Goal: Communication & Community: Answer question/provide support

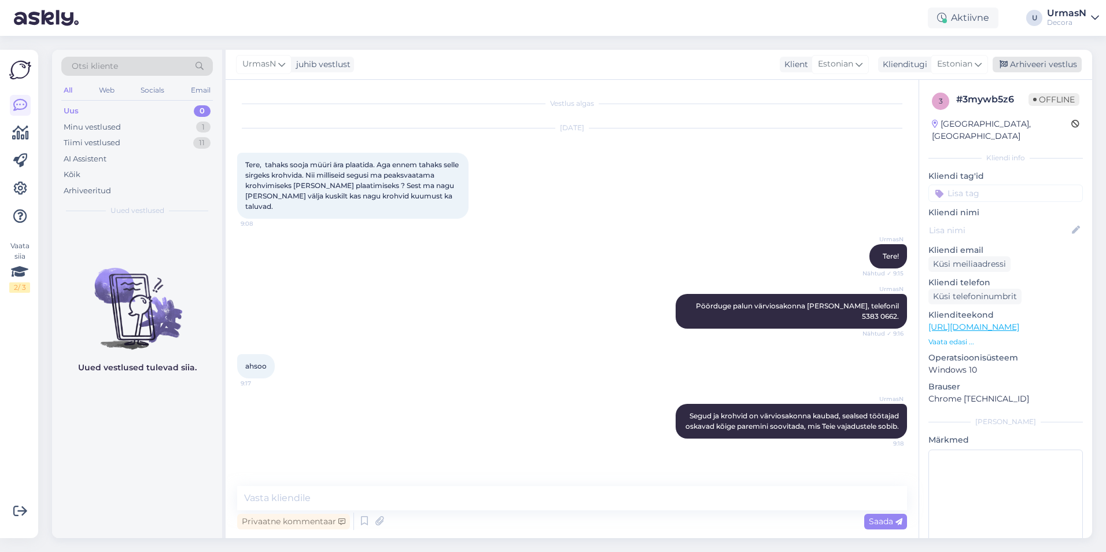
click at [1026, 68] on div "Arhiveeri vestlus" at bounding box center [1036, 65] width 89 height 16
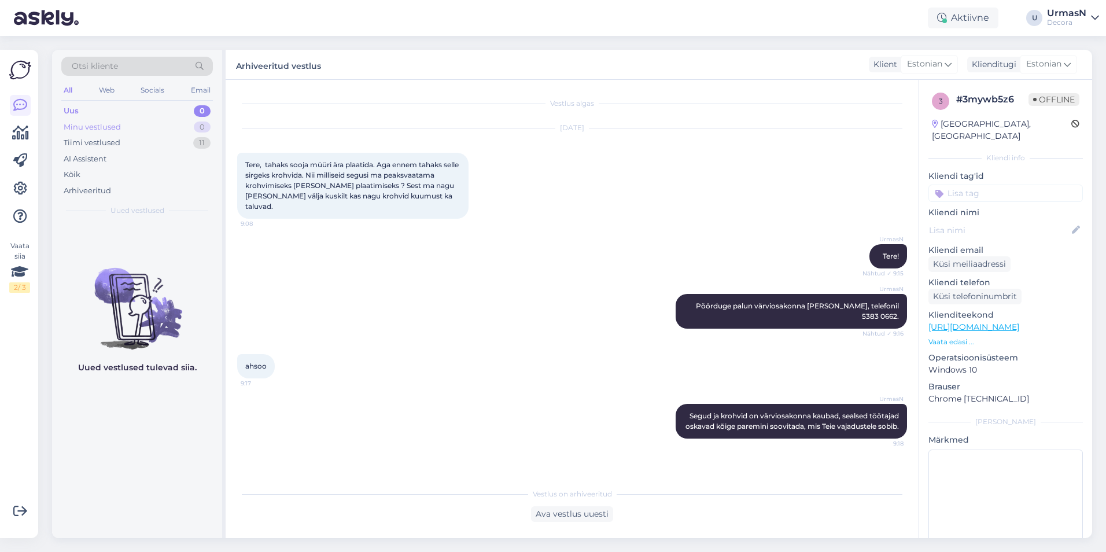
click at [110, 131] on div "Minu vestlused" at bounding box center [92, 127] width 57 height 12
click at [86, 107] on div "Uus 0" at bounding box center [136, 111] width 151 height 16
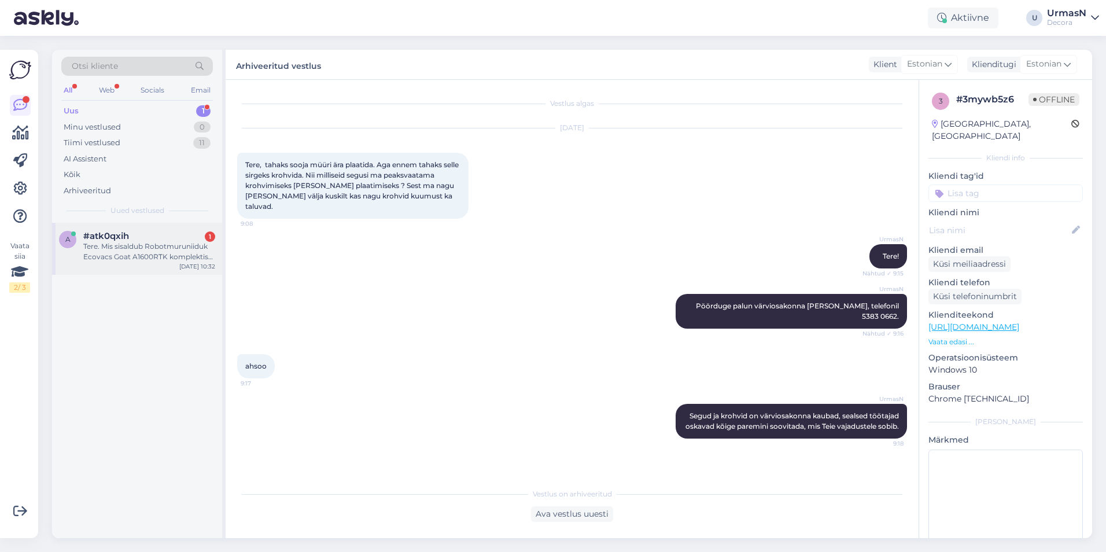
click at [140, 236] on div "#atk0qxih 1" at bounding box center [149, 236] width 132 height 10
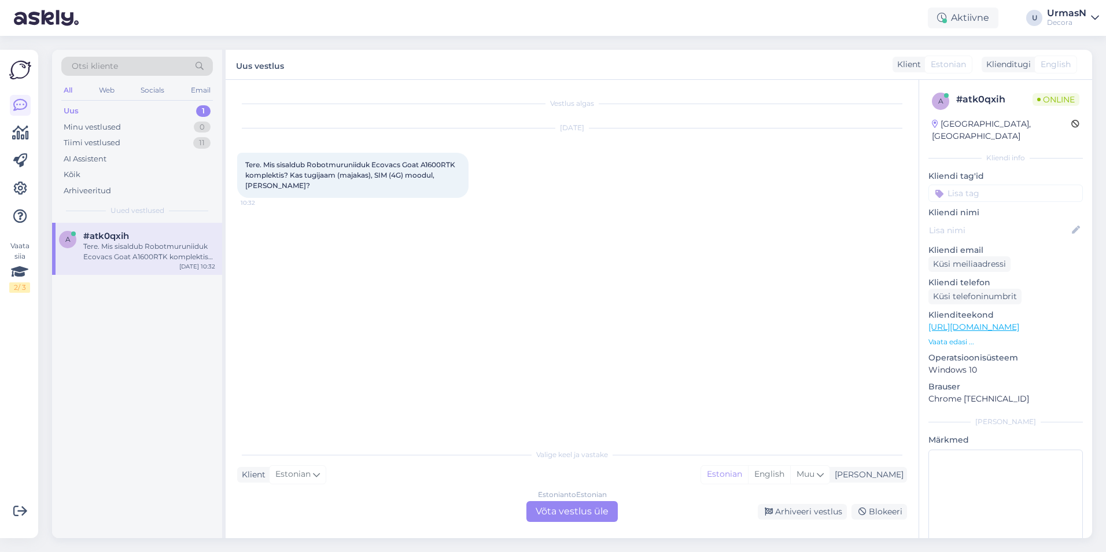
click at [552, 504] on div "Estonian to Estonian Võta vestlus üle" at bounding box center [571, 511] width 91 height 21
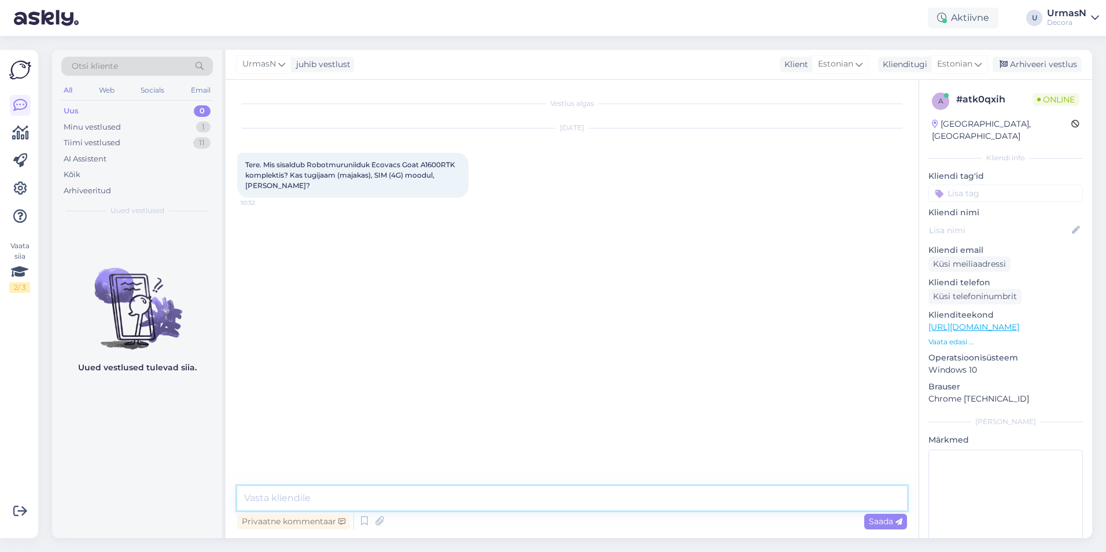
click at [285, 494] on textarea at bounding box center [572, 498] width 670 height 24
type textarea "Tere!"
click at [963, 337] on p "Vaata edasi ..." at bounding box center [1005, 342] width 154 height 10
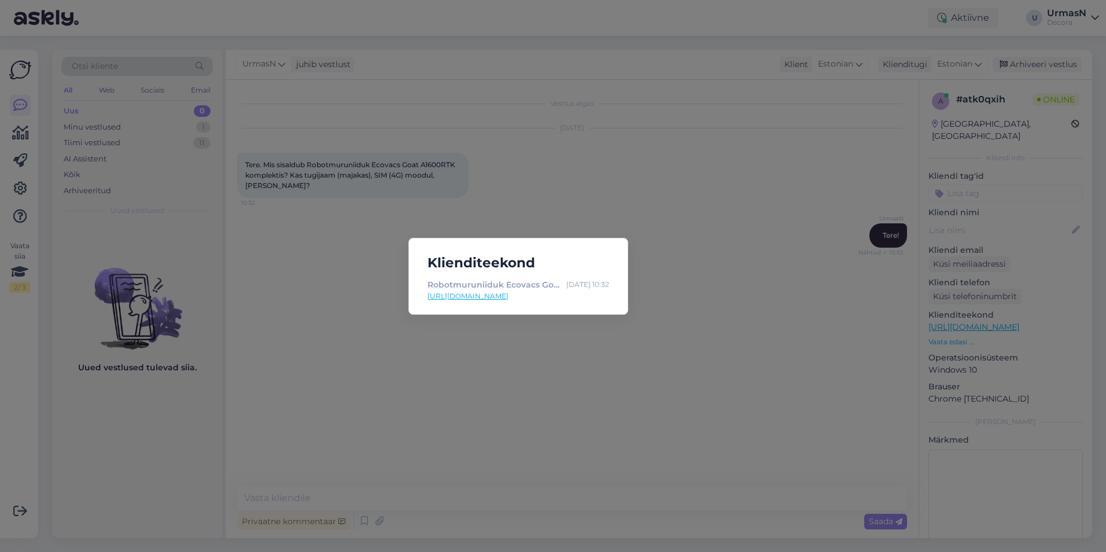
click at [285, 327] on div "Klienditeekond Robotmuruniiduk Ecovacs Goat A1600RTK valge/must | Decora [DATE]…" at bounding box center [553, 276] width 1106 height 552
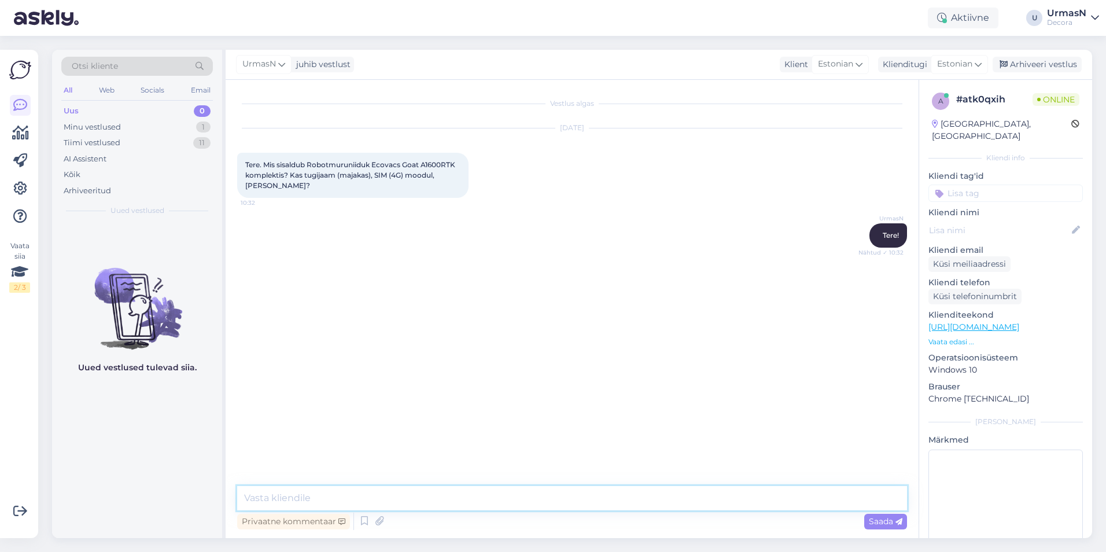
click at [282, 497] on textarea at bounding box center [572, 498] width 670 height 24
type textarea "See on [PERSON_NAME] majakateta mudel, sateliitnavigeerimisega. Kaasas on laadi…"
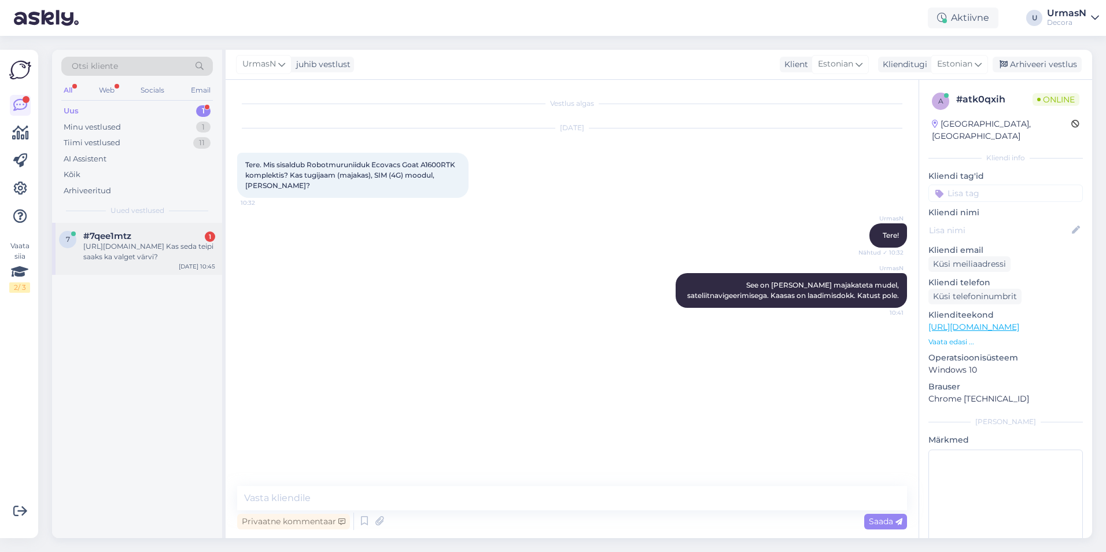
click at [126, 250] on div "[URL][DOMAIN_NAME] Kas seda teipi saaks ka valget värvi?" at bounding box center [149, 251] width 132 height 21
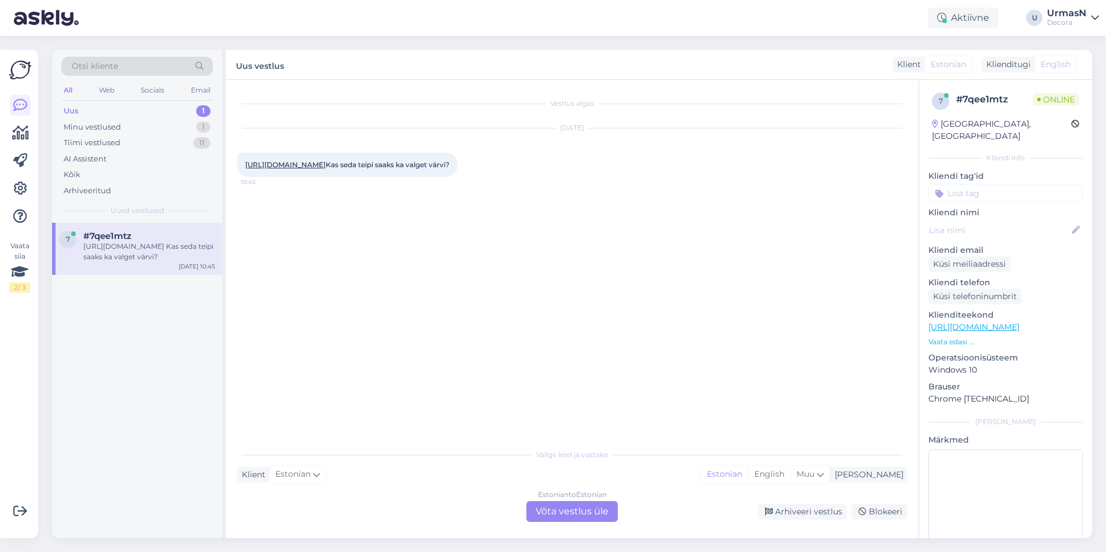
click at [559, 503] on div "Estonian to Estonian Võta vestlus üle" at bounding box center [571, 511] width 91 height 21
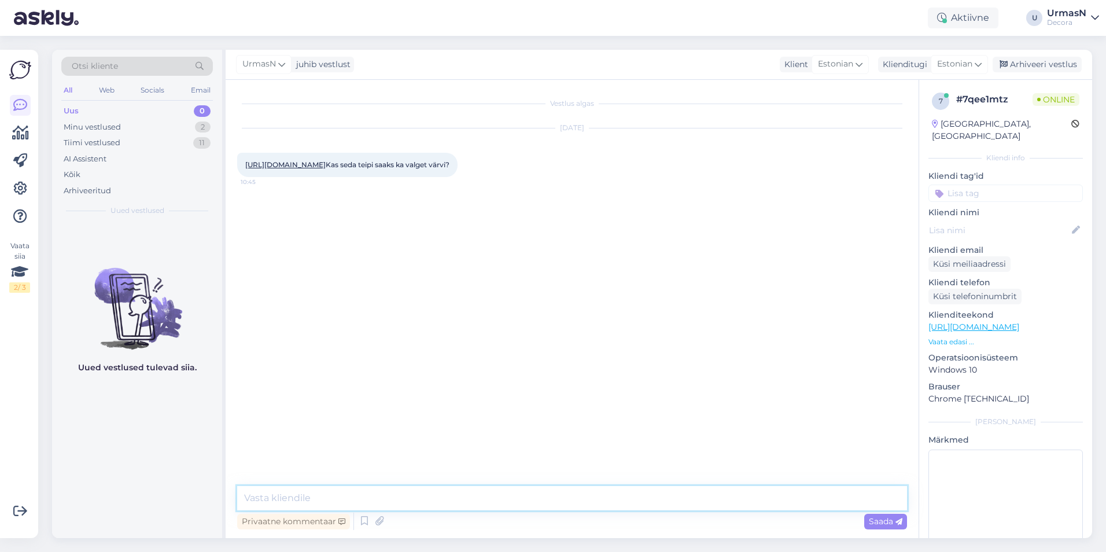
click at [302, 499] on textarea at bounding box center [572, 498] width 670 height 24
type textarea "Tere!"
click at [316, 496] on textarea at bounding box center [572, 498] width 670 height 24
click at [408, 496] on textarea at bounding box center [572, 498] width 670 height 24
paste textarea "[URL][DOMAIN_NAME]"
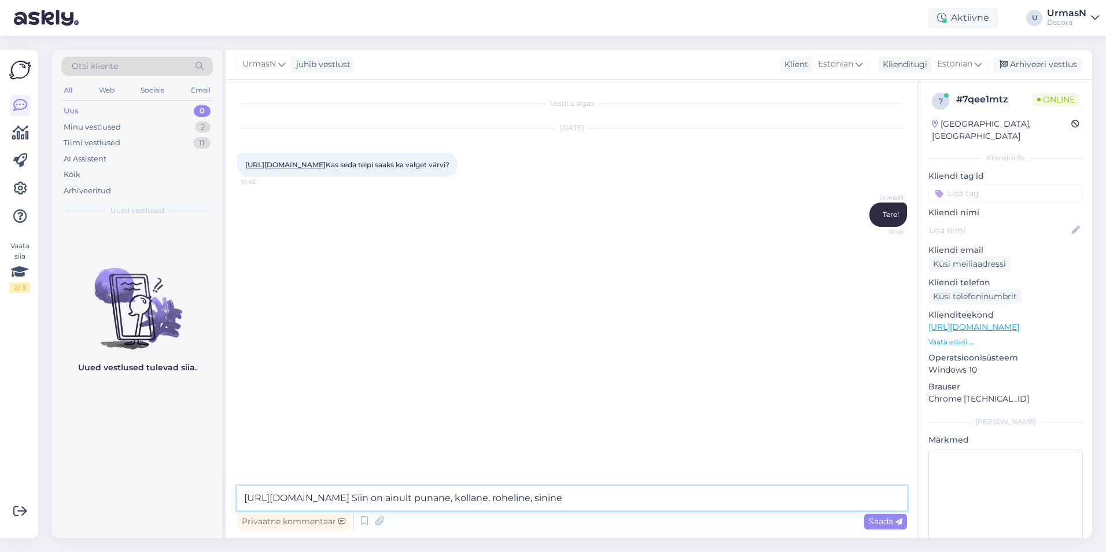
type textarea "[URL][DOMAIN_NAME] Siin on ainult punane, kollane, roheline, sinine."
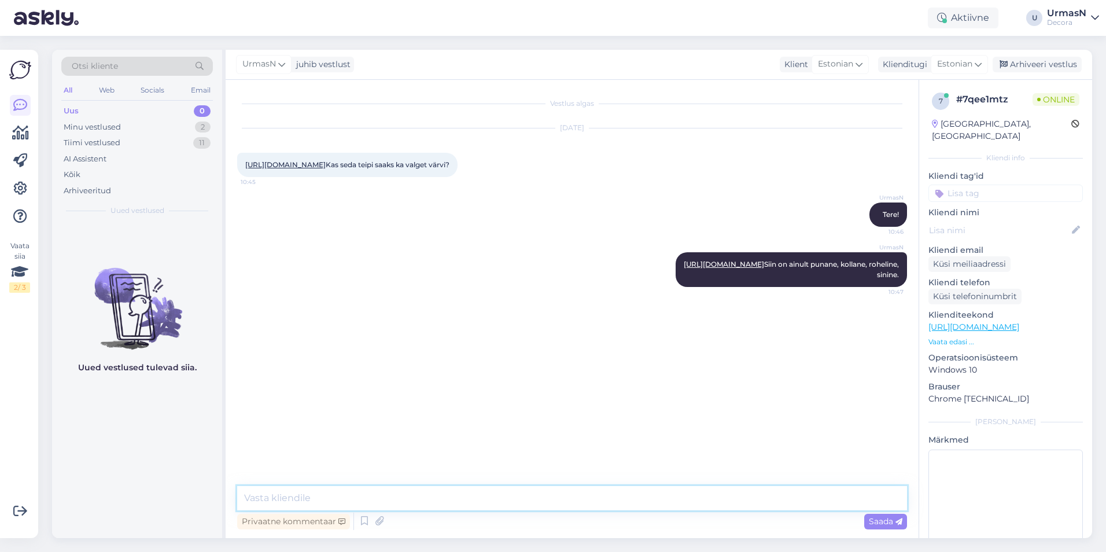
click at [290, 493] on textarea at bounding box center [572, 498] width 670 height 24
click at [275, 500] on textarea "Võin oskonnast üle kontrollida." at bounding box center [572, 498] width 670 height 24
type textarea "Võin osakonnast üle kontrollida."
click at [448, 497] on textarea "Võin osakonnast üle kontrollida." at bounding box center [572, 498] width 670 height 24
click at [119, 127] on div "Minu vestlused" at bounding box center [92, 127] width 57 height 12
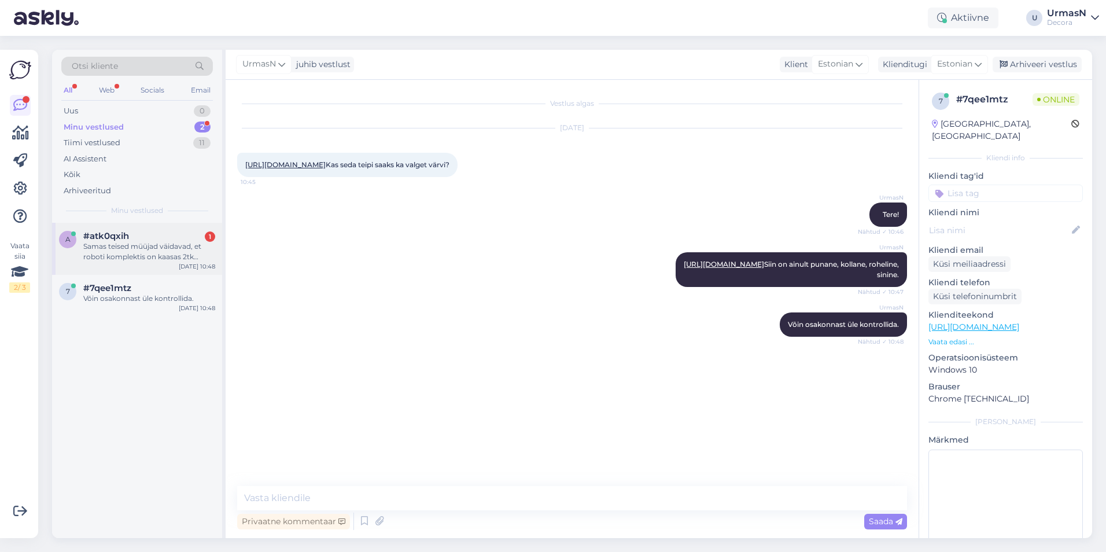
click at [138, 234] on div "#atk0qxih 1" at bounding box center [149, 236] width 132 height 10
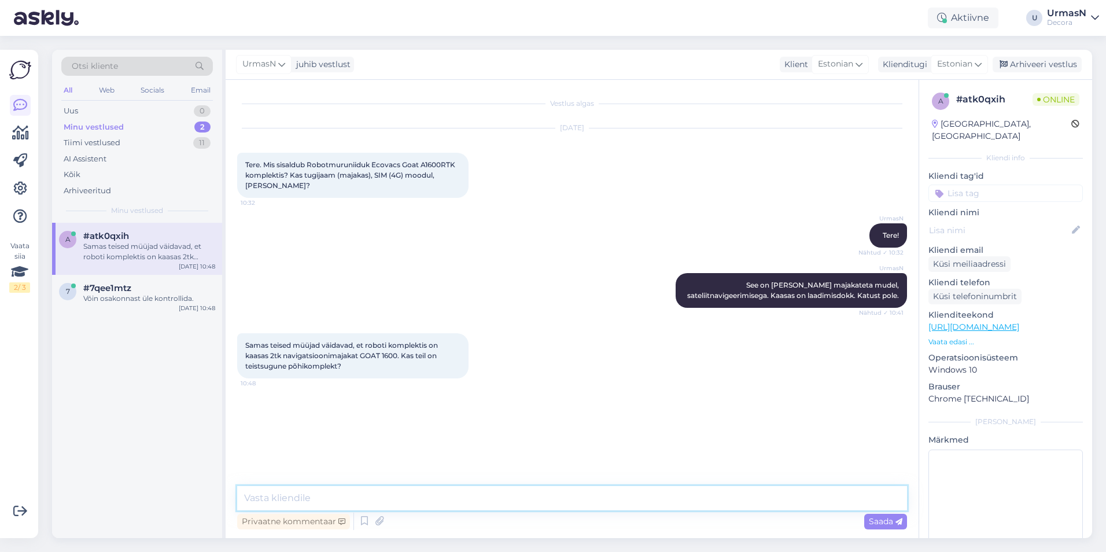
click at [353, 497] on textarea at bounding box center [572, 498] width 670 height 24
type textarea "Majakatega oli [PERSON_NAME], [PERSON_NAME] enam müügil pole. Uus on satelliitn…"
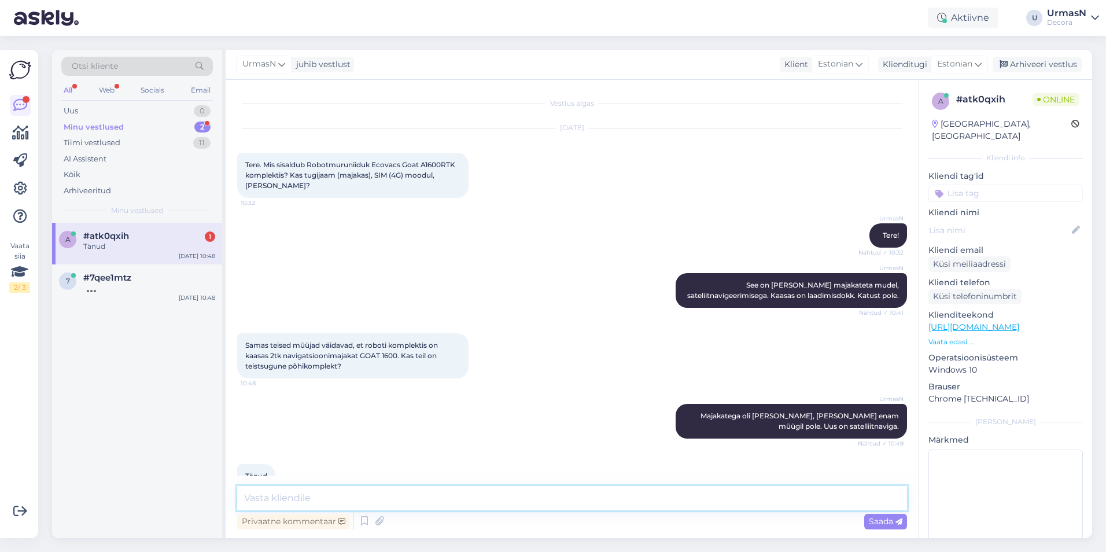
scroll to position [25, 0]
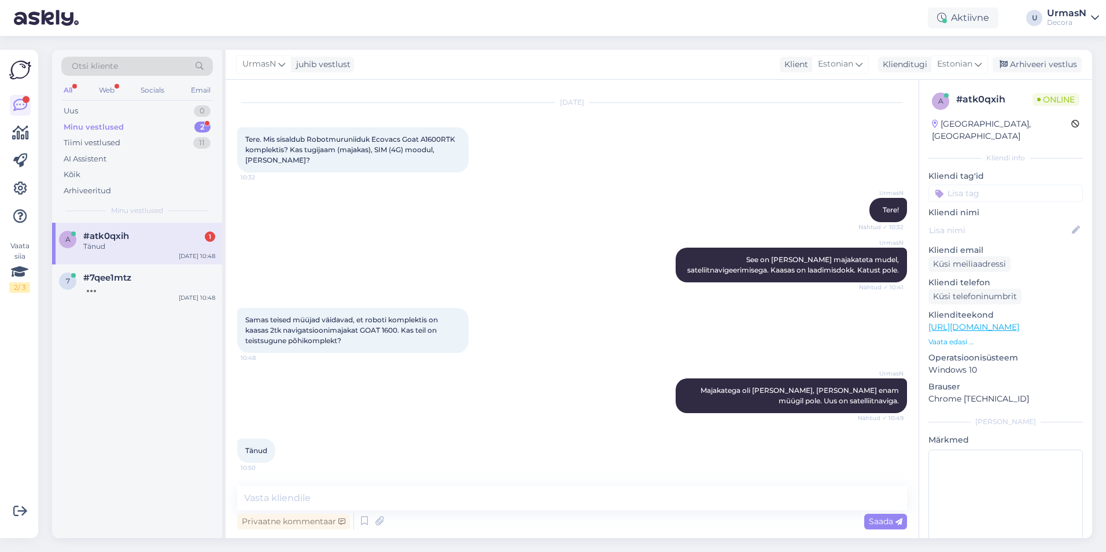
click at [165, 238] on div "#atk0qxih 1" at bounding box center [149, 236] width 132 height 10
click at [143, 277] on div "#7qee1mtz 1" at bounding box center [149, 277] width 132 height 10
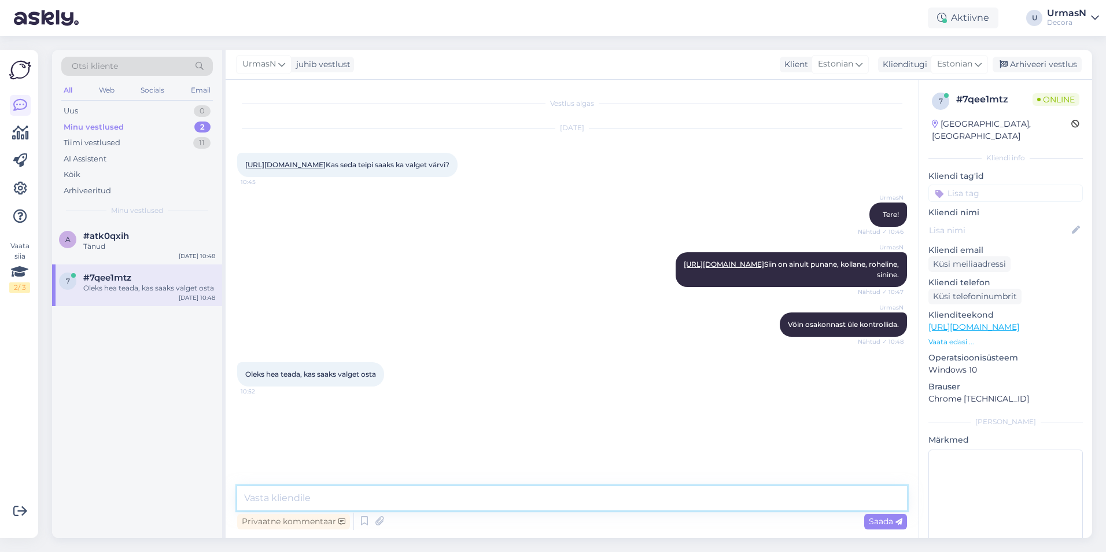
click at [279, 506] on textarea at bounding box center [572, 498] width 670 height 24
type textarea "Tuleb välja, et valget on meil Tartu kaupluses 18 [PERSON_NAME]."
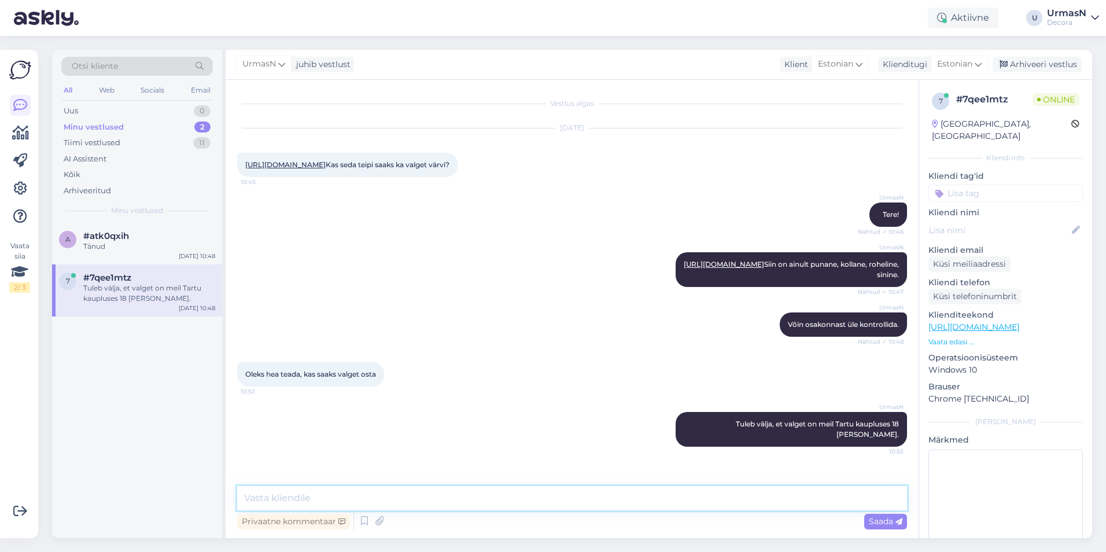
scroll to position [5, 0]
click at [620, 498] on textarea "Kui tahate läbi e-[PERSON_NAME] tellida seda, siis täitke palun siin tootepärin…" at bounding box center [572, 498] width 670 height 24
paste textarea "[URL][DOMAIN_NAME]"
click at [802, 502] on textarea "Kui tahate läbi e-[PERSON_NAME] tellida seda, siis täitke palun siin tootepärin…" at bounding box center [572, 498] width 670 height 24
paste textarea "3105720035275"
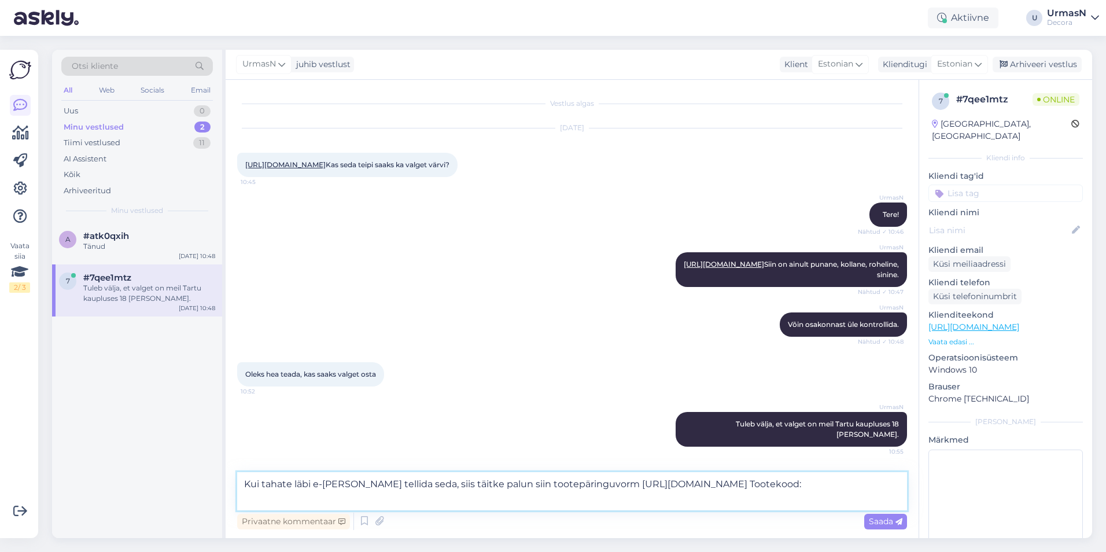
type textarea "Kui tahate läbi e-[PERSON_NAME] tellida seda, siis täitke palun siin tootepärin…"
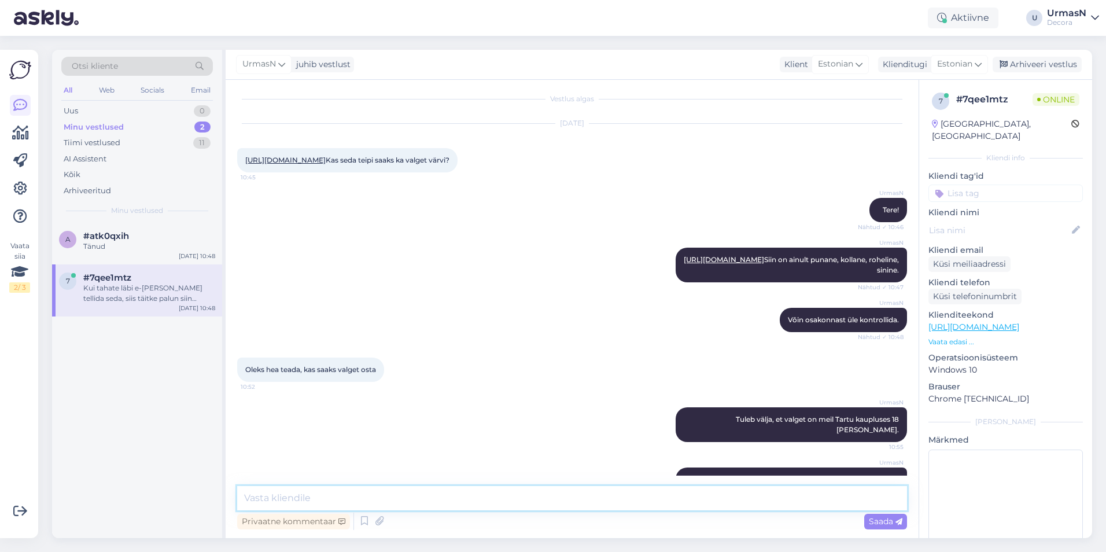
scroll to position [86, 0]
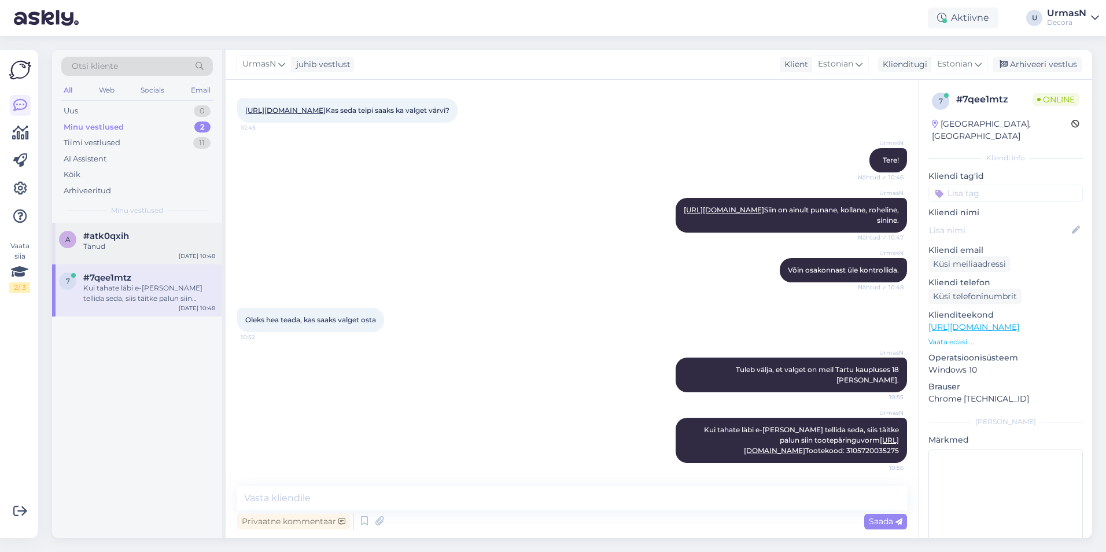
click at [131, 253] on div "a #atk0qxih Tänud [DATE] 10:48" at bounding box center [137, 244] width 170 height 42
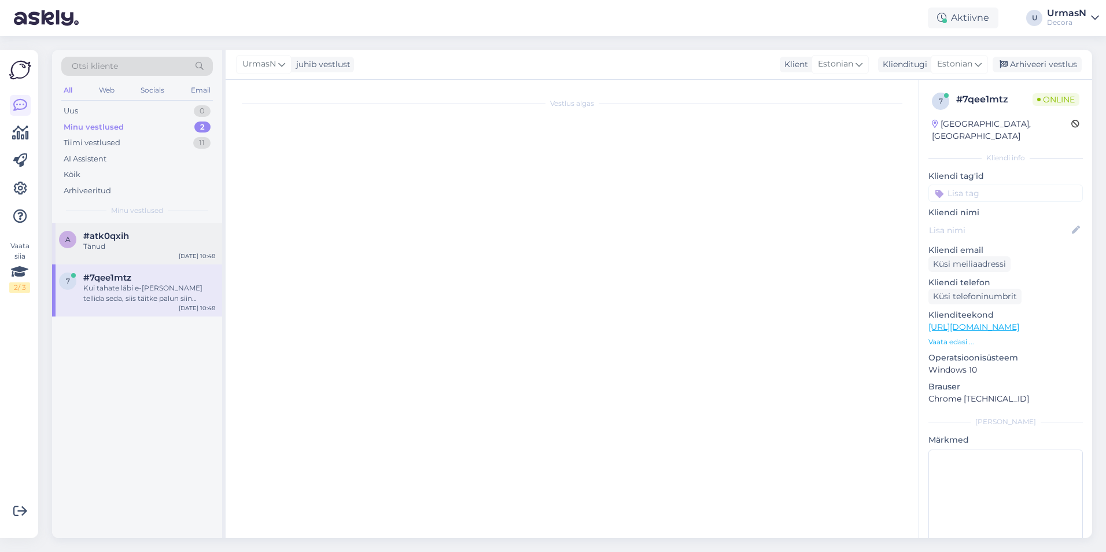
scroll to position [25, 0]
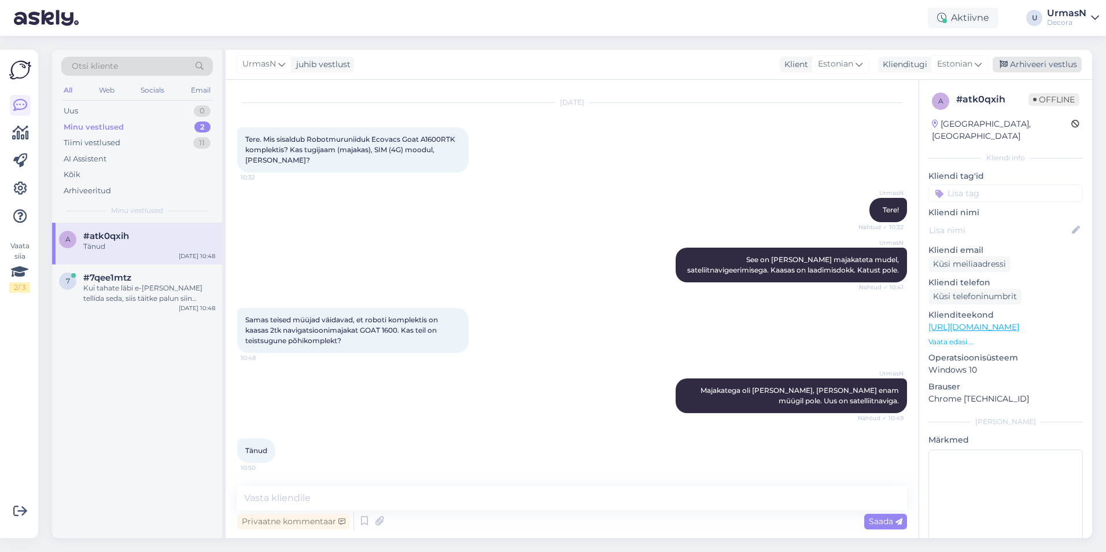
click at [1054, 65] on div "Arhiveeri vestlus" at bounding box center [1036, 65] width 89 height 16
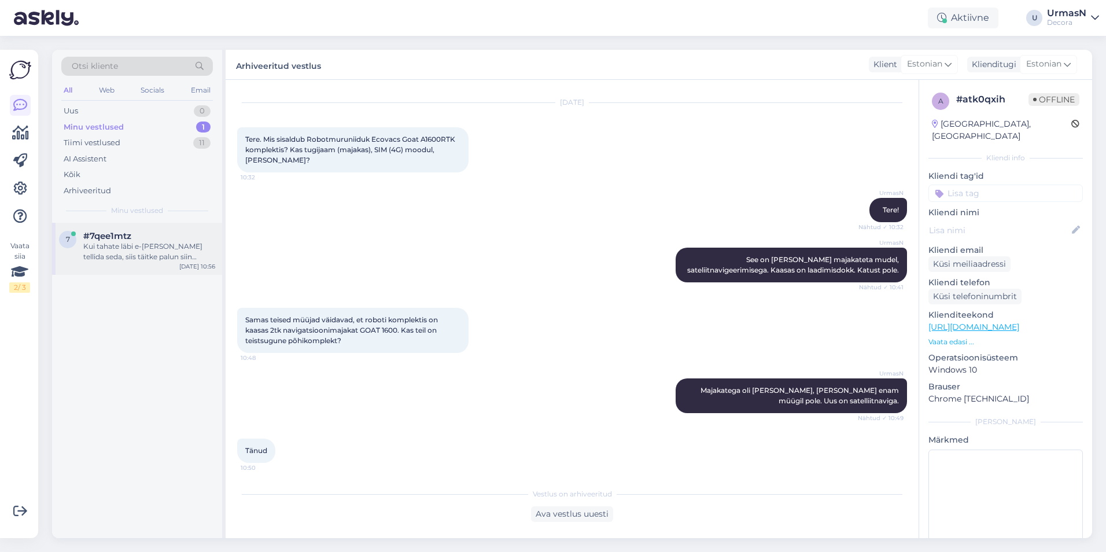
click at [128, 257] on div "Kui tahate läbi e-[PERSON_NAME] tellida seda, siis täitke palun siin tootepärin…" at bounding box center [149, 251] width 132 height 21
